Goal: Transaction & Acquisition: Purchase product/service

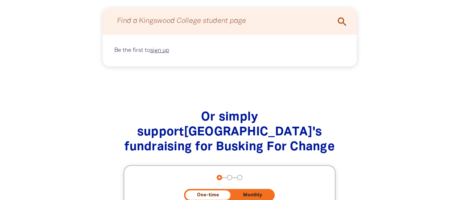
scroll to position [580, 0]
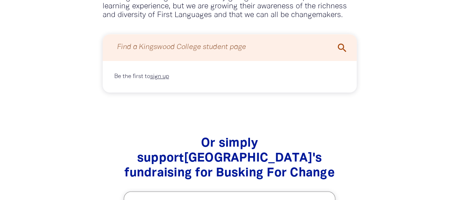
click at [186, 59] on div "Find a Kingswood College student page" at bounding box center [230, 47] width 254 height 26
click at [200, 53] on input "Find a Kingswood College student page" at bounding box center [229, 47] width 239 height 19
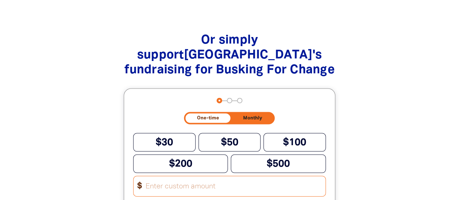
scroll to position [725, 0]
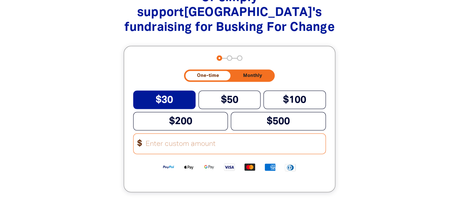
click at [160, 101] on span "$30" at bounding box center [164, 99] width 17 height 9
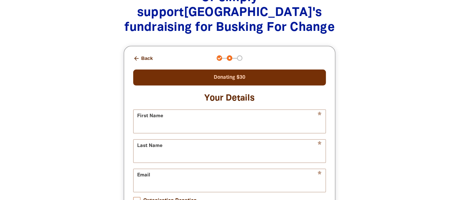
click at [141, 60] on button "arrow_back Back" at bounding box center [142, 58] width 25 height 12
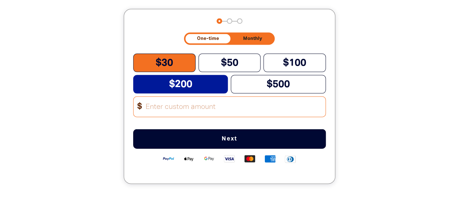
scroll to position [767, 0]
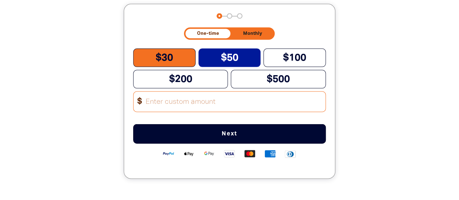
click at [239, 62] on button "$50" at bounding box center [229, 58] width 62 height 18
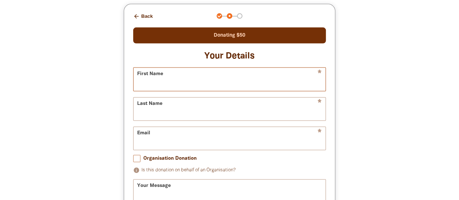
click at [206, 79] on input "First Name" at bounding box center [229, 79] width 192 height 23
type input "LIJUN"
type input "QIN"
type input "[EMAIL_ADDRESS][DOMAIN_NAME]"
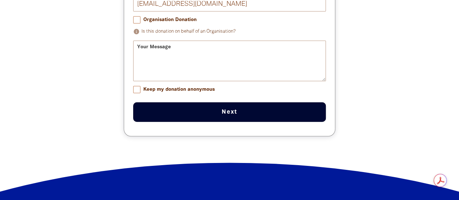
scroll to position [913, 0]
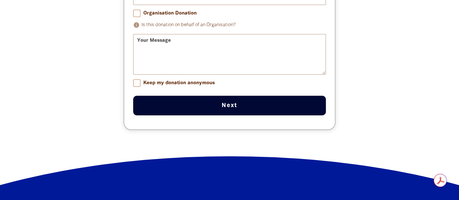
click at [242, 115] on button "Next chevron_right" at bounding box center [229, 106] width 193 height 20
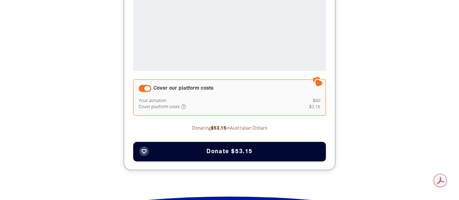
scroll to position [985, 0]
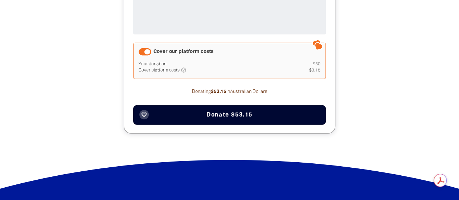
click at [245, 117] on span "Donate $53.15" at bounding box center [229, 115] width 46 height 6
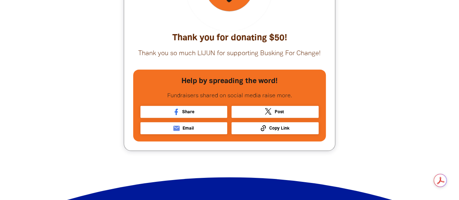
scroll to position [840, 0]
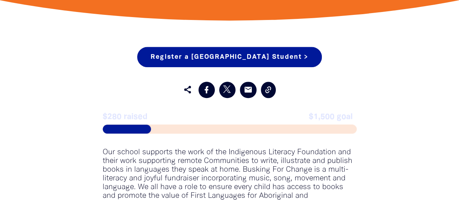
scroll to position [326, 0]
